Goal: Complete application form

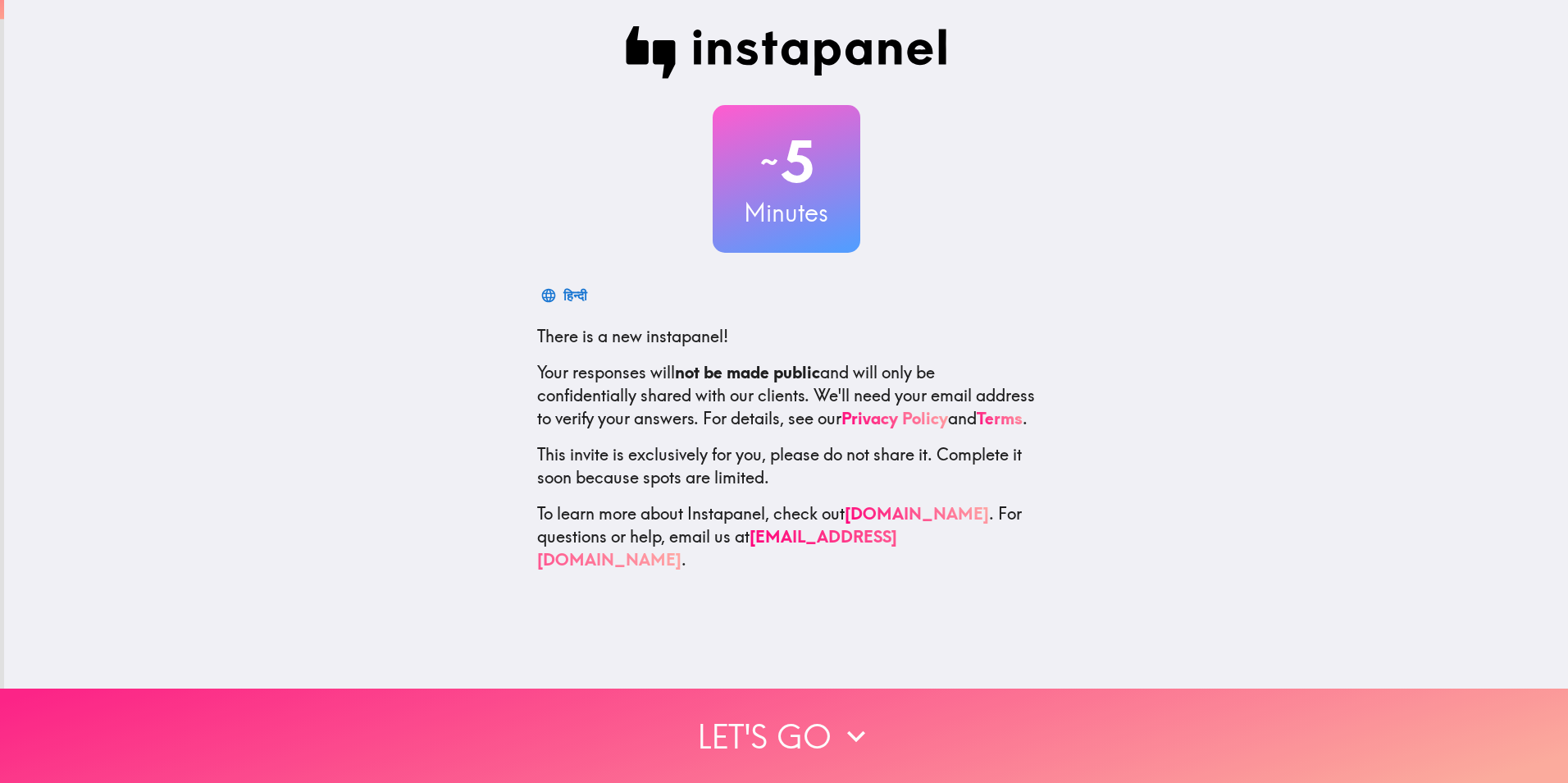
click at [775, 717] on button "Let's go" at bounding box center [784, 736] width 1568 height 94
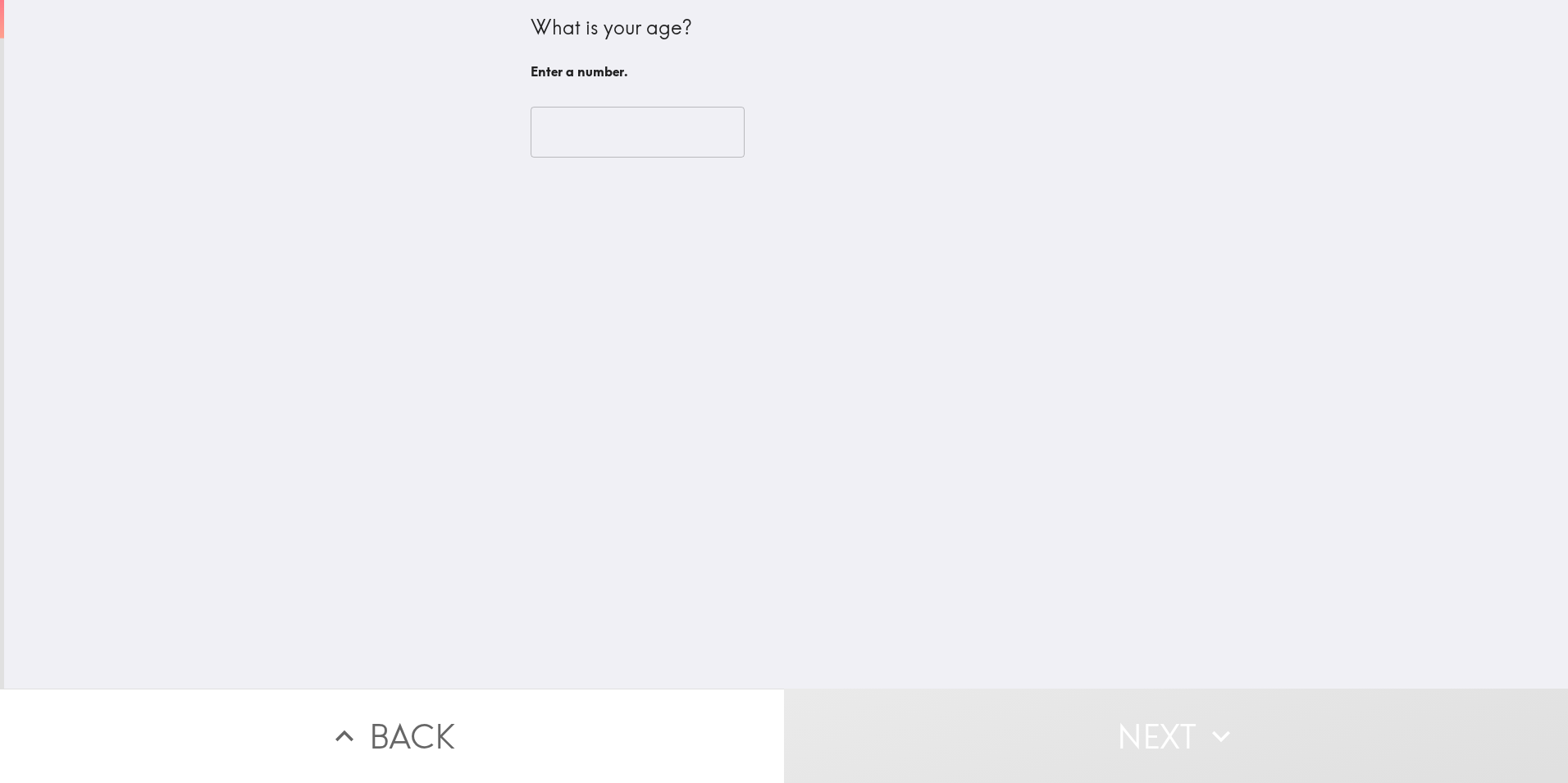
click at [594, 134] on input "number" at bounding box center [637, 132] width 214 height 51
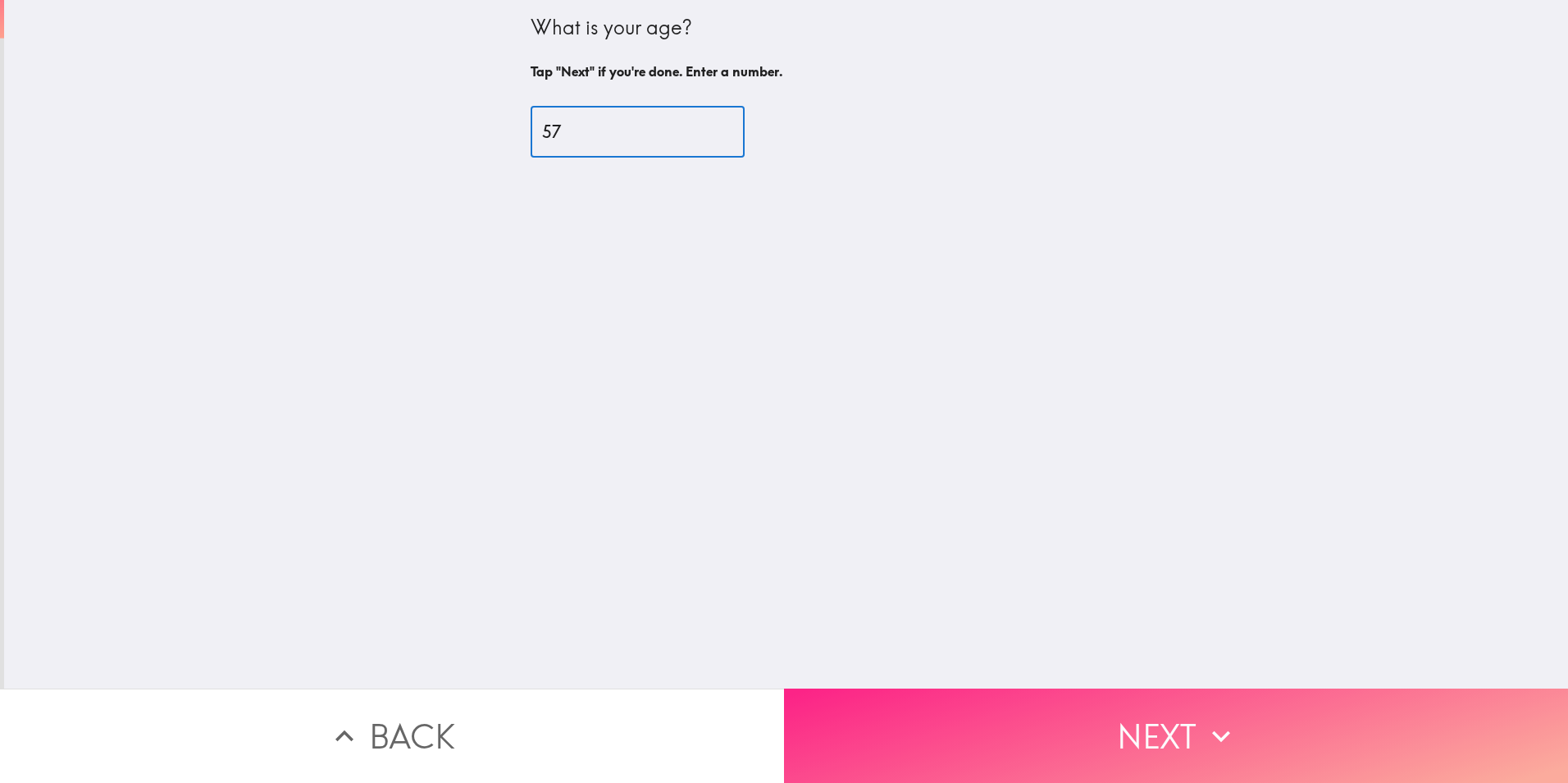
type input "57"
click at [1243, 718] on button "Next" at bounding box center [1175, 736] width 784 height 94
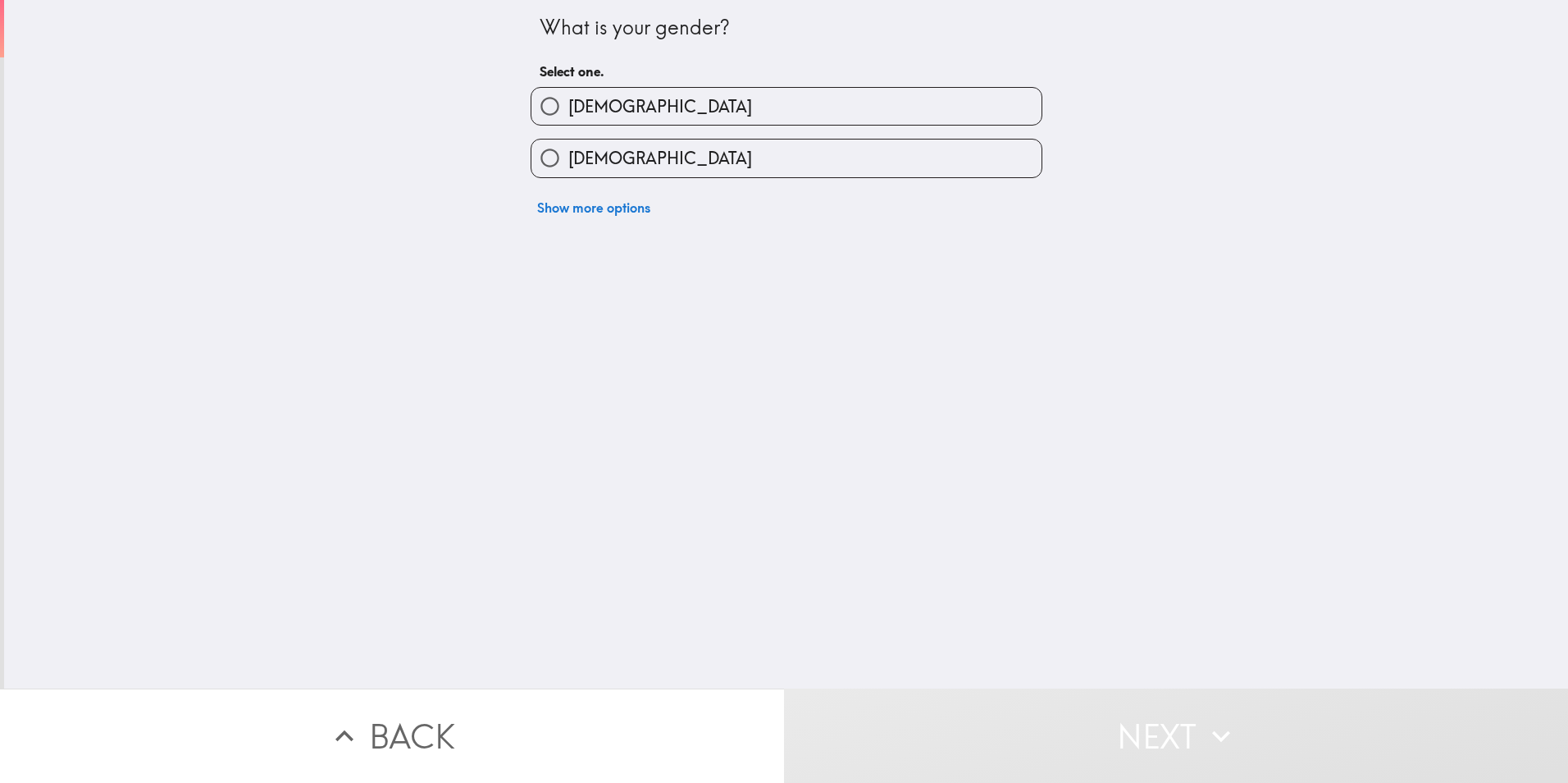
click at [540, 156] on input "[DEMOGRAPHIC_DATA]" at bounding box center [550, 158] width 37 height 37
radio input "true"
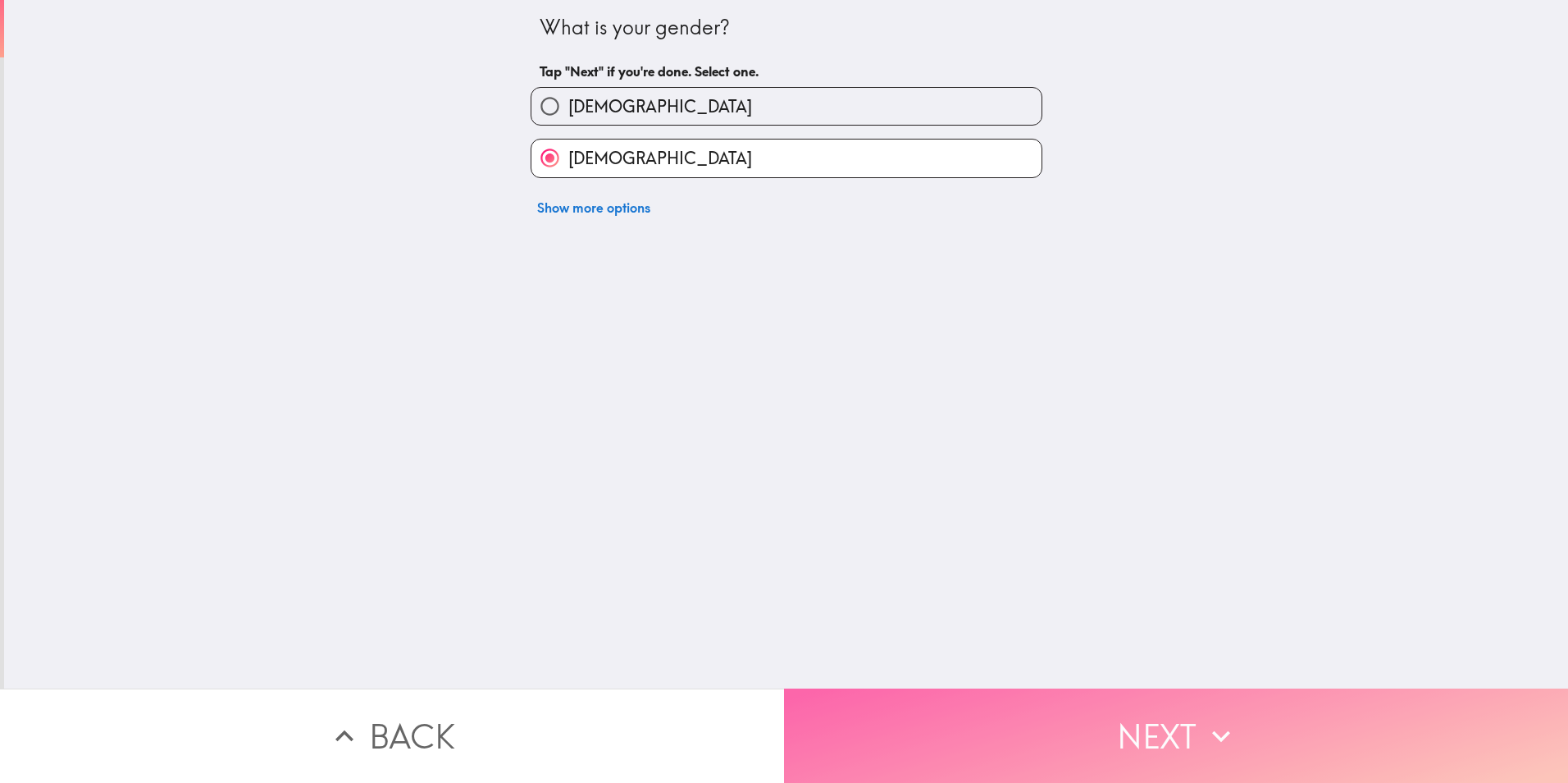
click at [1193, 708] on button "Next" at bounding box center [1175, 736] width 784 height 94
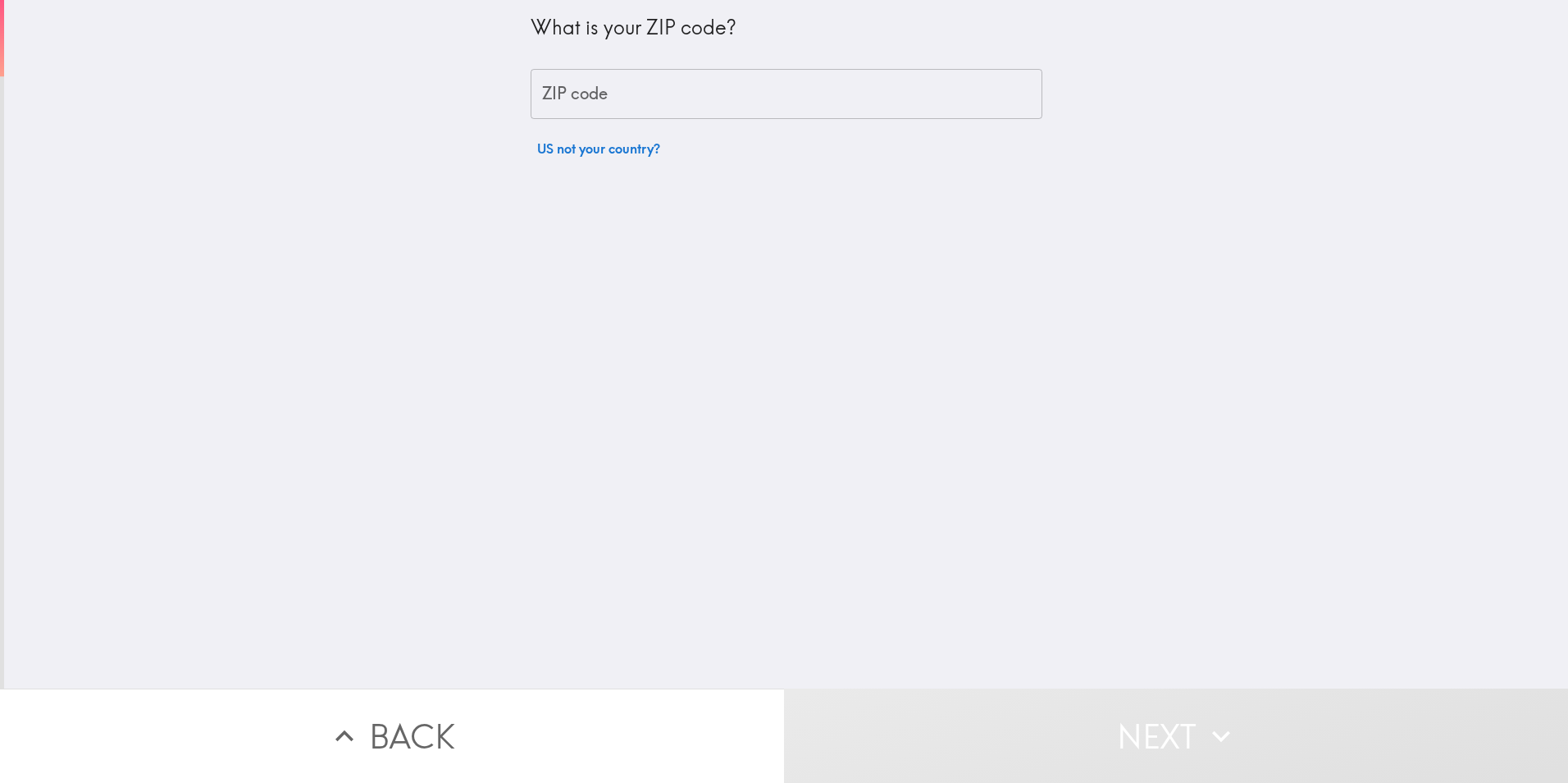
click at [653, 92] on input "ZIP code" at bounding box center [786, 94] width 512 height 51
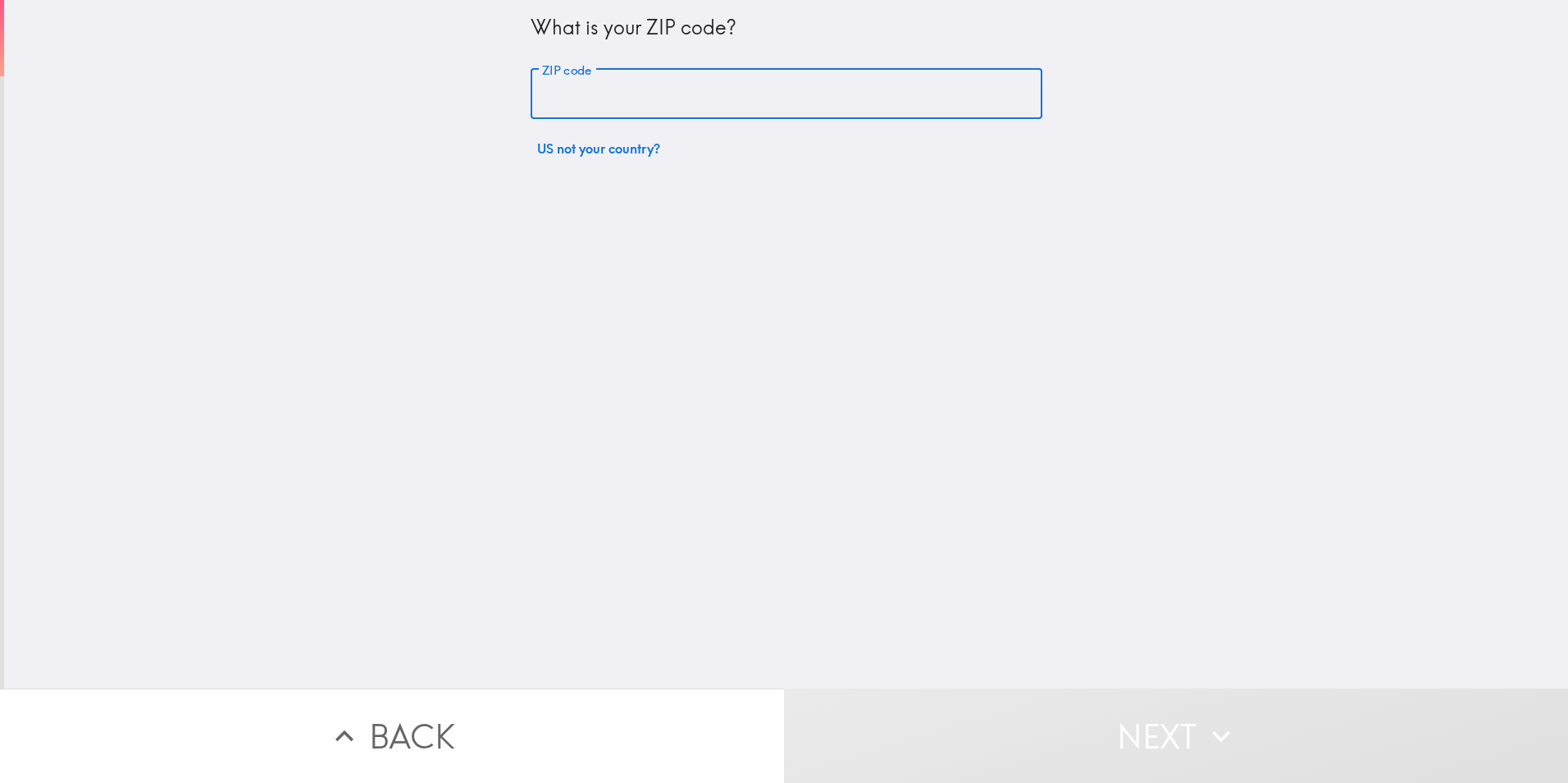
type input "24502"
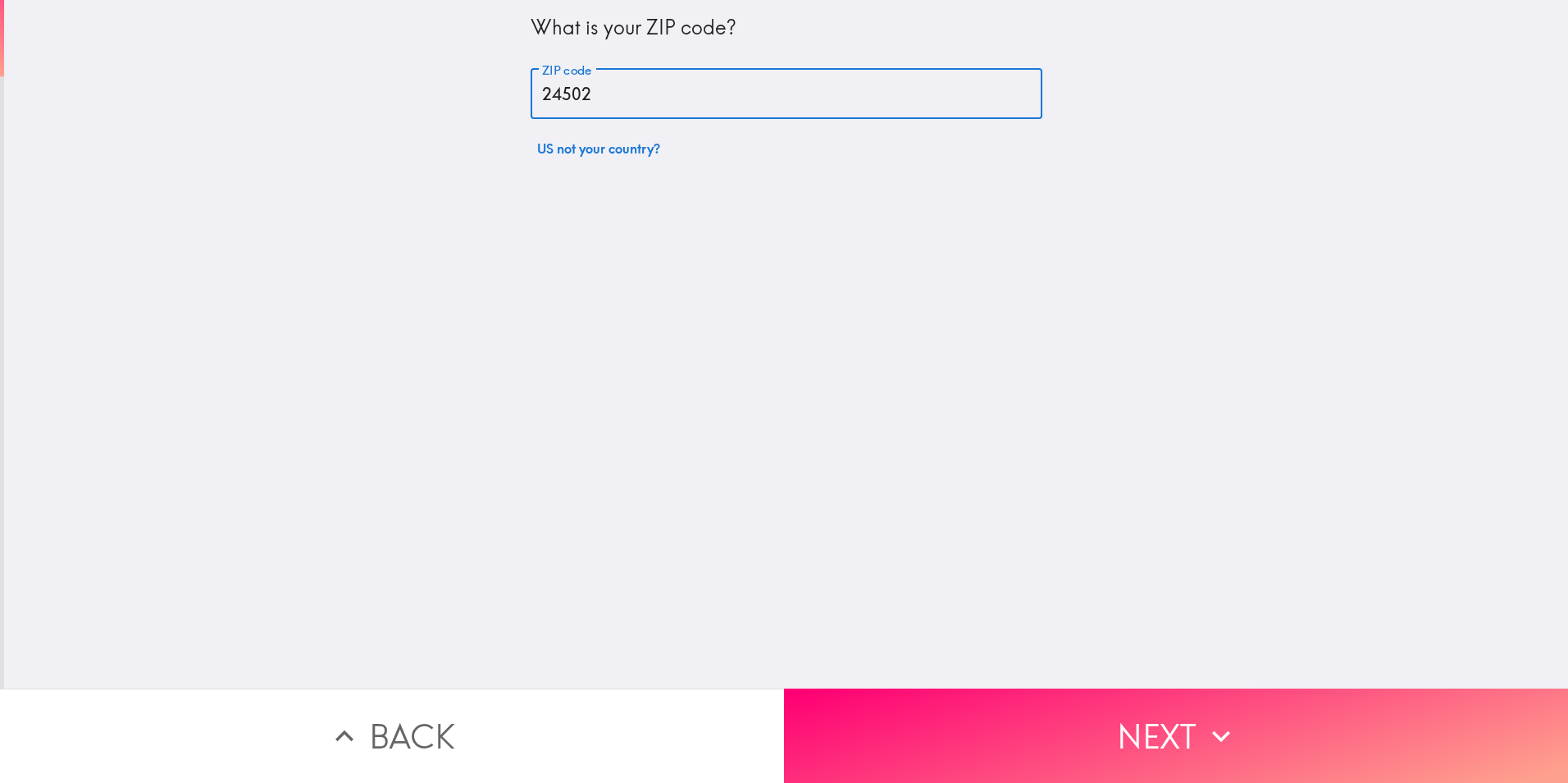
click at [1258, 717] on button "Next" at bounding box center [1175, 736] width 784 height 94
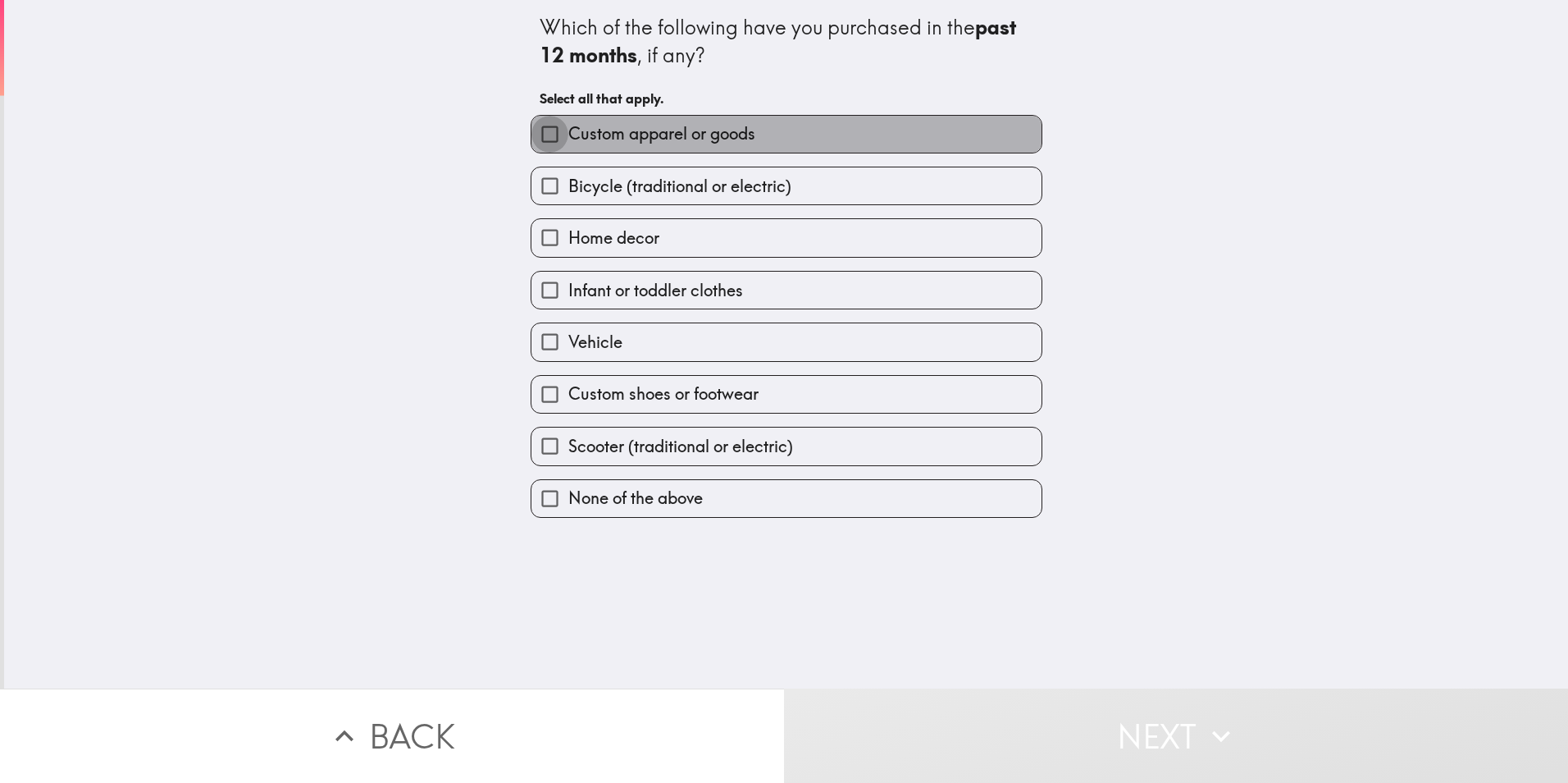
click at [540, 130] on input "Custom apparel or goods" at bounding box center [550, 134] width 37 height 37
checkbox input "true"
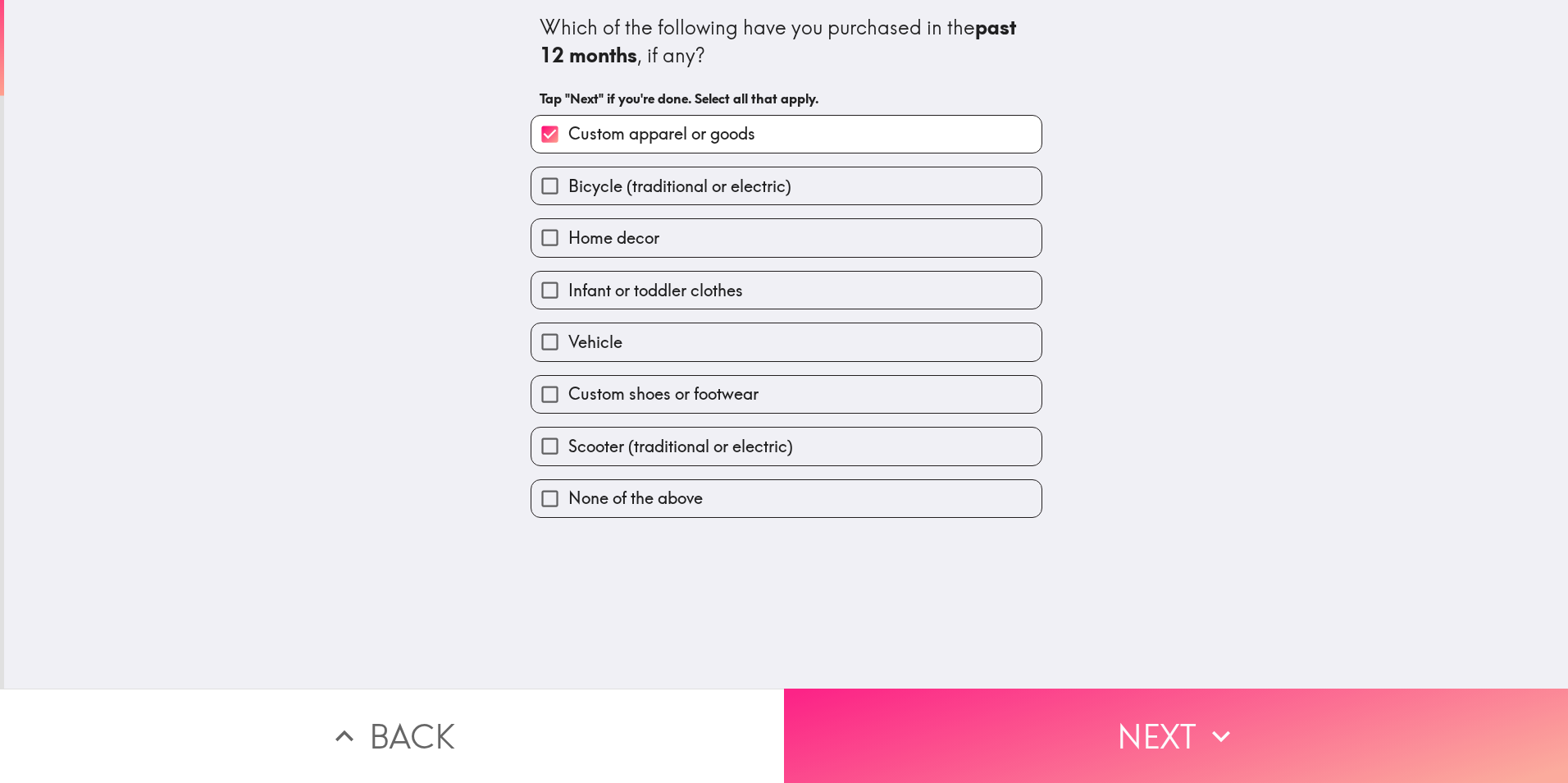
click at [1305, 704] on button "Next" at bounding box center [1175, 736] width 784 height 94
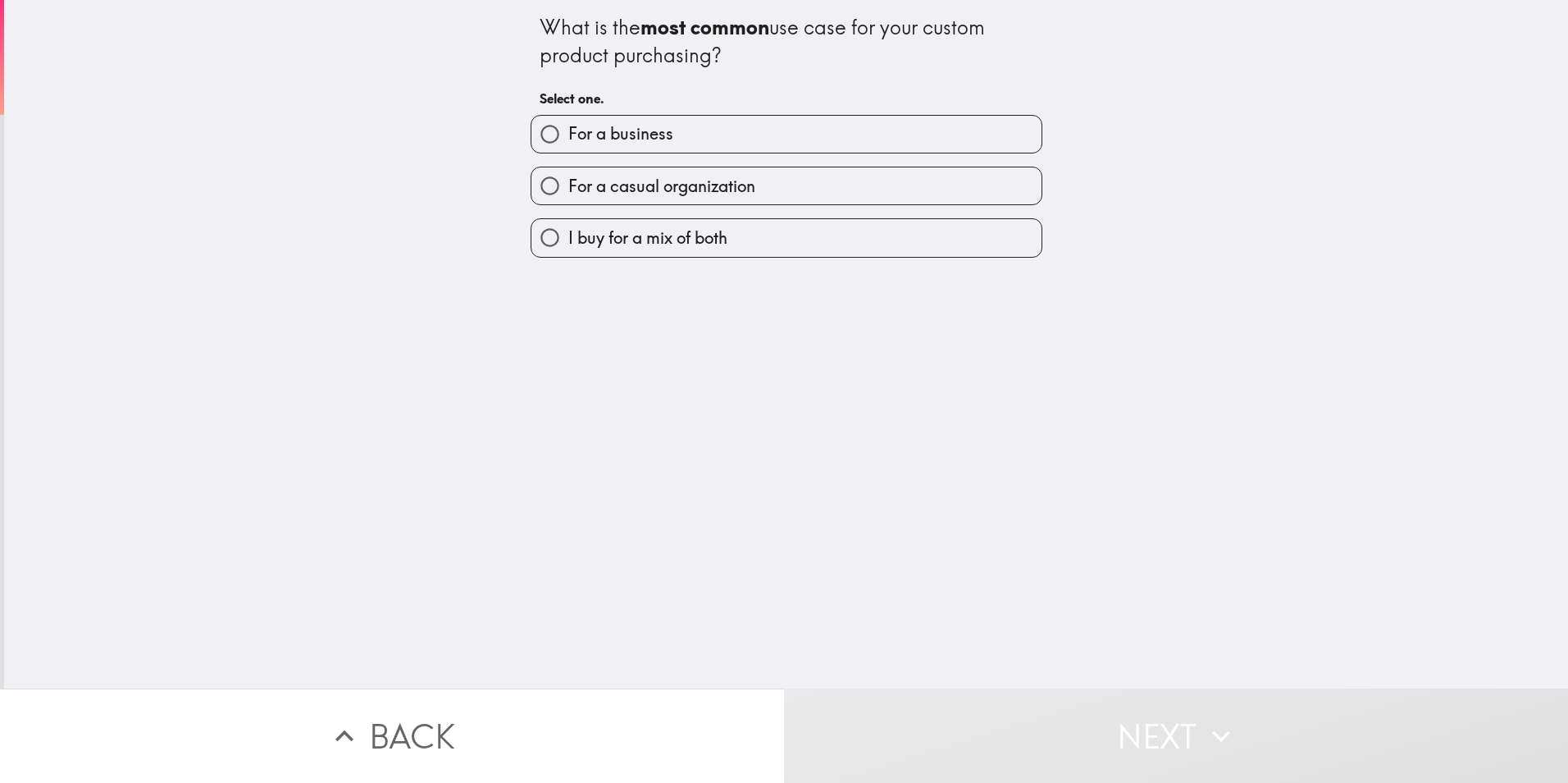
click at [535, 184] on input "For a casual organization" at bounding box center [550, 186] width 37 height 37
radio input "true"
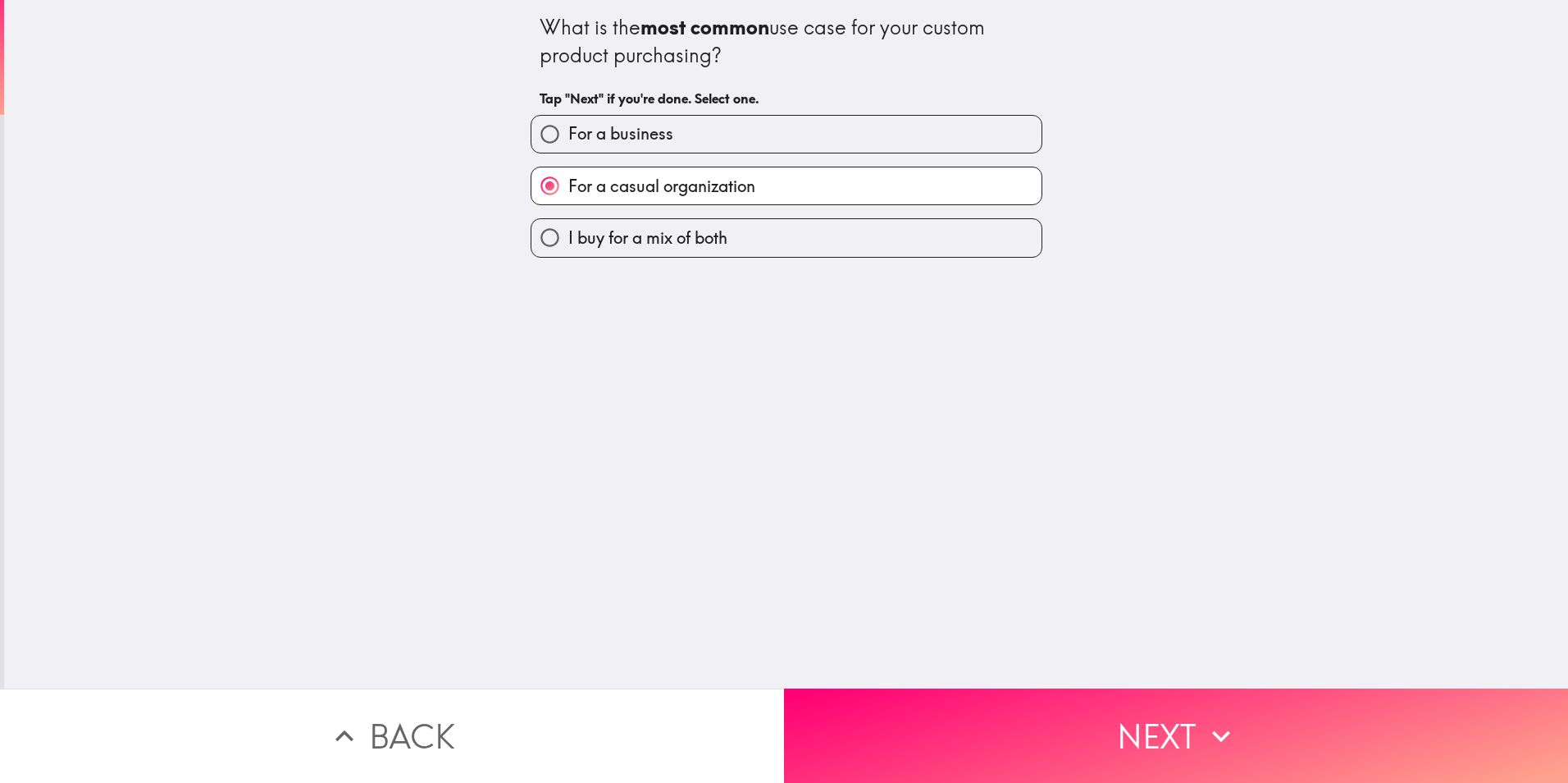
click at [1203, 726] on icon "button" at bounding box center [1221, 736] width 36 height 36
